Goal: Find specific page/section: Find specific page/section

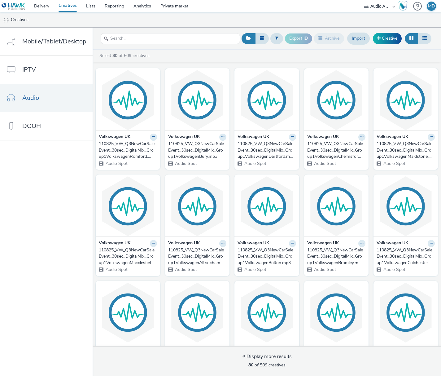
scroll to position [874, 0]
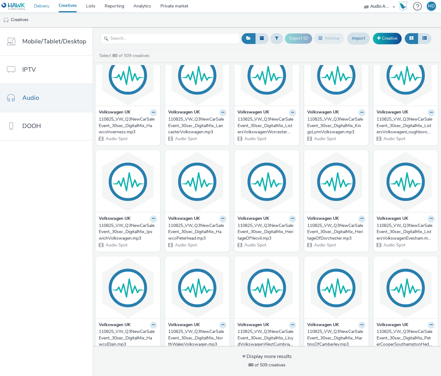
click at [42, 4] on link "Delivery" at bounding box center [41, 6] width 24 height 12
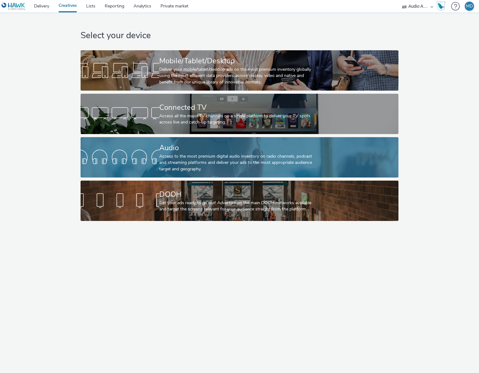
click at [162, 149] on div "Audio" at bounding box center [238, 147] width 158 height 11
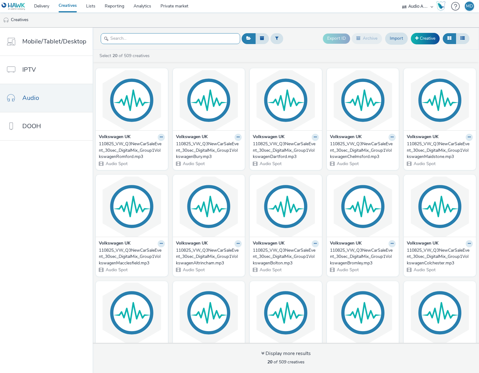
click at [129, 38] on input "text" at bounding box center [171, 38] width 140 height 11
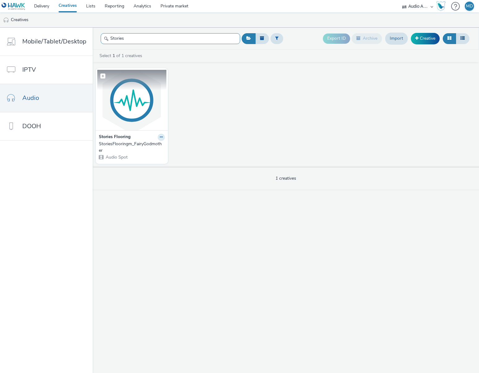
type input "Stories"
click at [130, 104] on img at bounding box center [131, 100] width 69 height 60
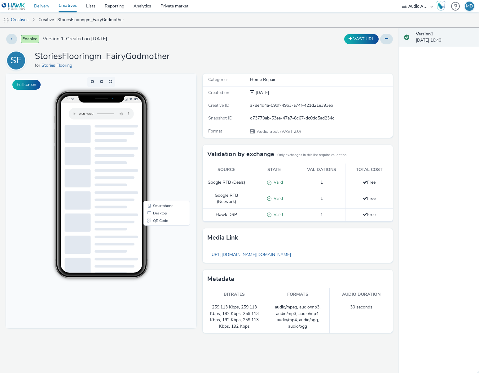
click at [47, 6] on link "Delivery" at bounding box center [41, 6] width 24 height 12
